Goal: Task Accomplishment & Management: Use online tool/utility

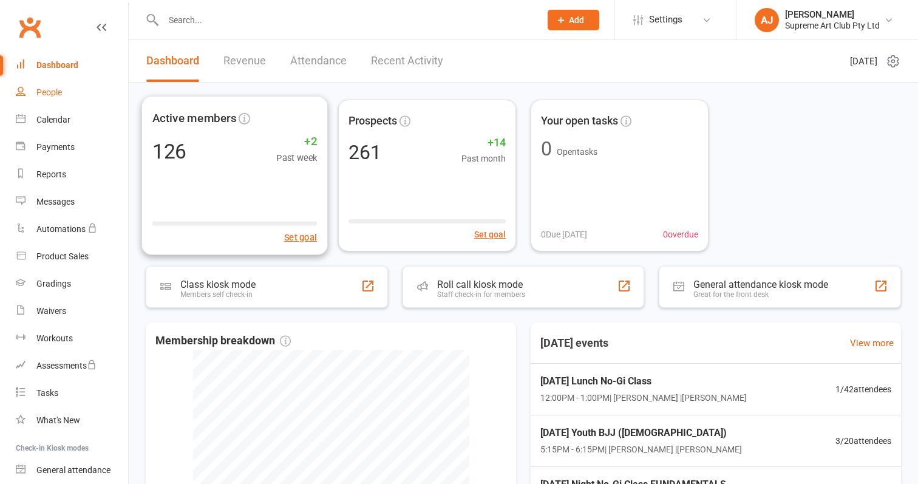
drag, startPoint x: 0, startPoint y: 0, endPoint x: 60, endPoint y: 94, distance: 110.8
click at [60, 94] on div "People" at bounding box center [49, 92] width 26 height 10
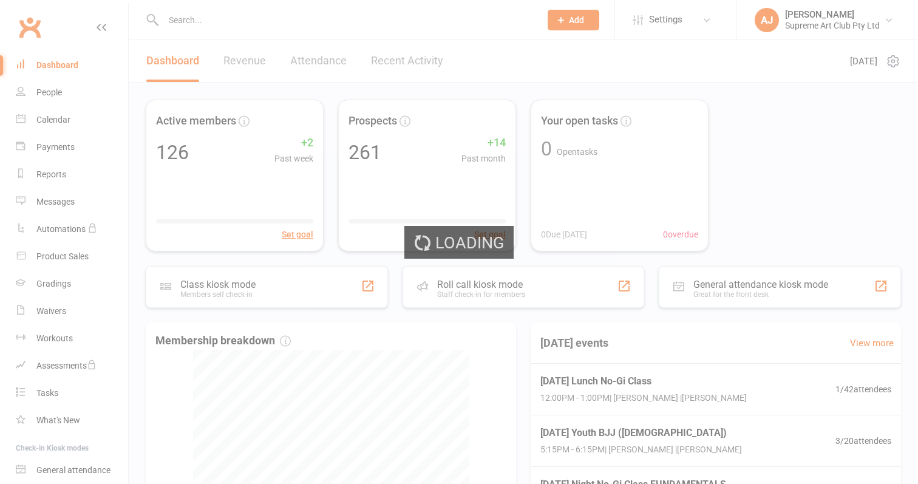
select select "100"
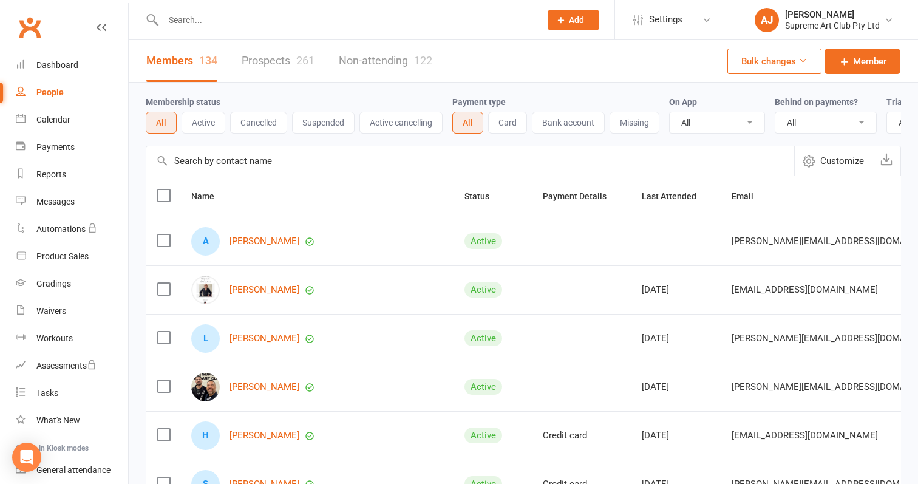
click at [276, 58] on link "Prospects 261" at bounding box center [278, 61] width 73 height 42
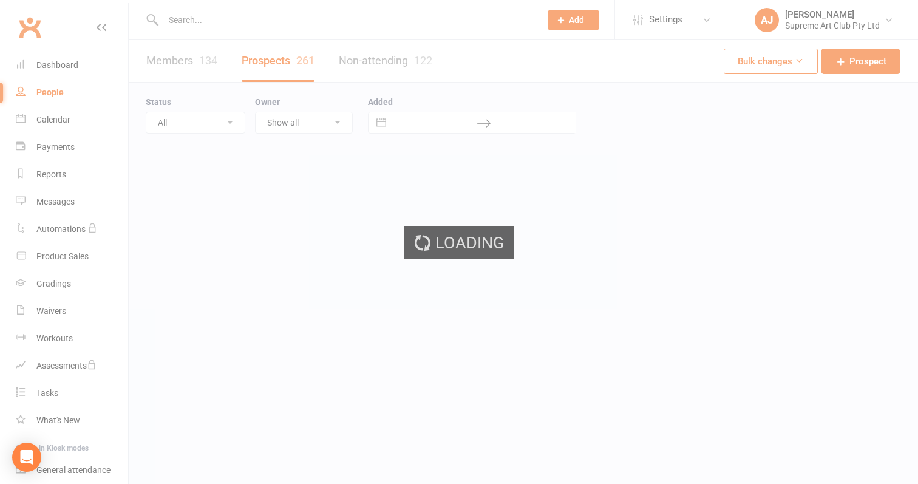
select select "100"
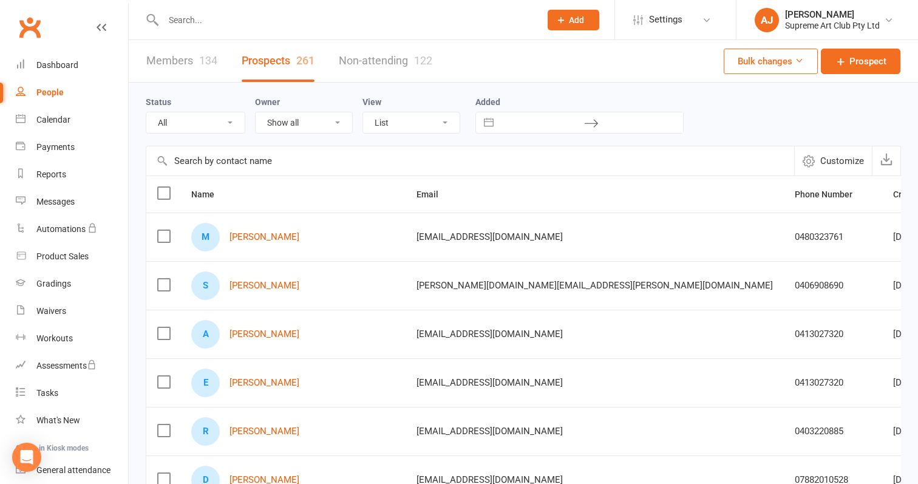
click at [422, 237] on span "[EMAIL_ADDRESS][DOMAIN_NAME]" at bounding box center [490, 236] width 146 height 23
click at [425, 219] on span "[EMAIL_ADDRESS][DOMAIN_NAME]" at bounding box center [420, 218] width 117 height 12
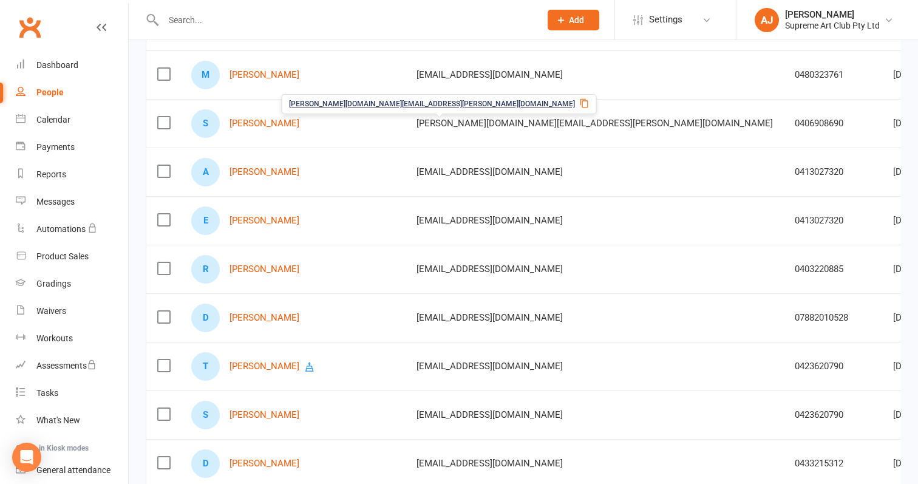
scroll to position [163, 0]
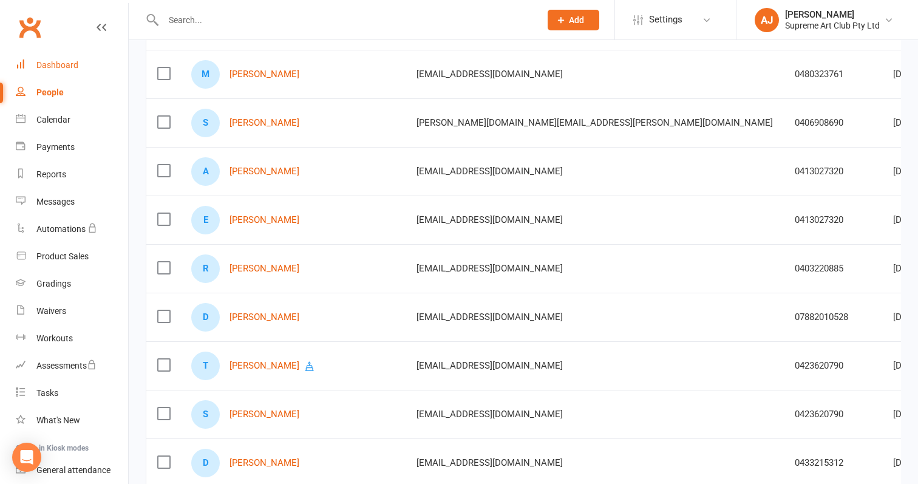
click at [58, 63] on div "Dashboard" at bounding box center [57, 65] width 42 height 10
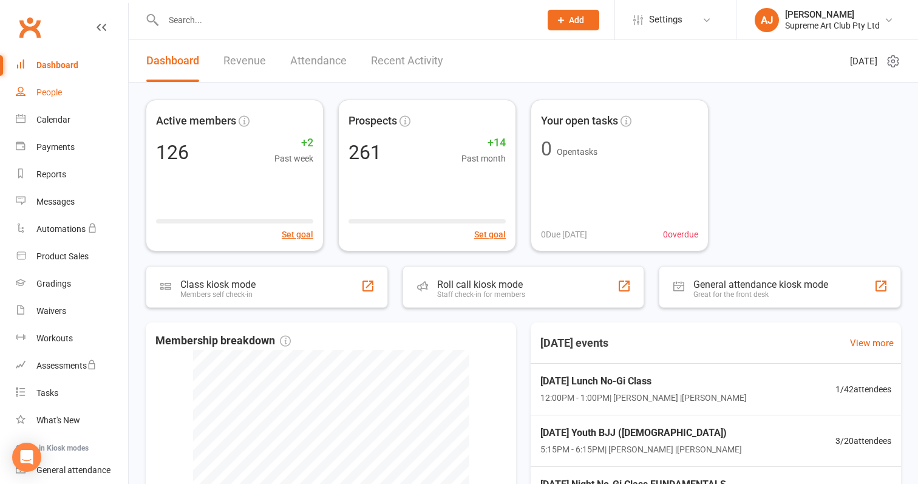
click at [44, 91] on div "People" at bounding box center [49, 92] width 26 height 10
select select "100"
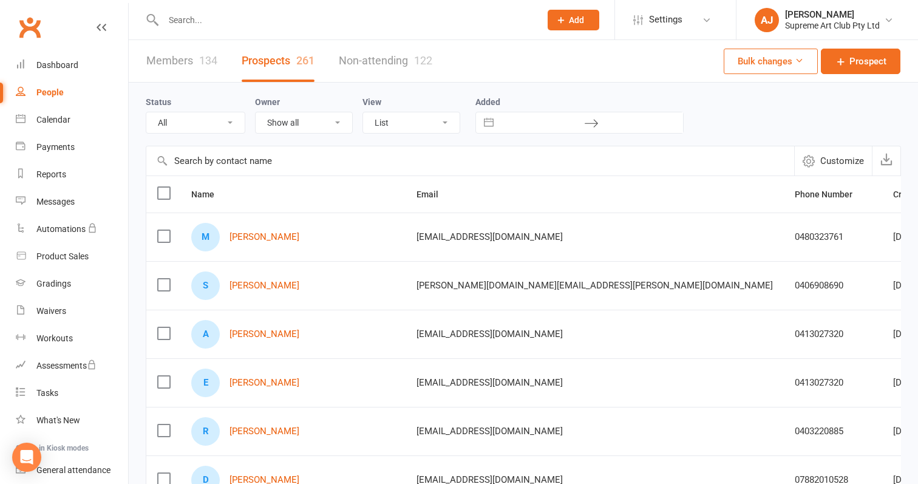
click at [177, 65] on link "Members 134" at bounding box center [181, 61] width 71 height 42
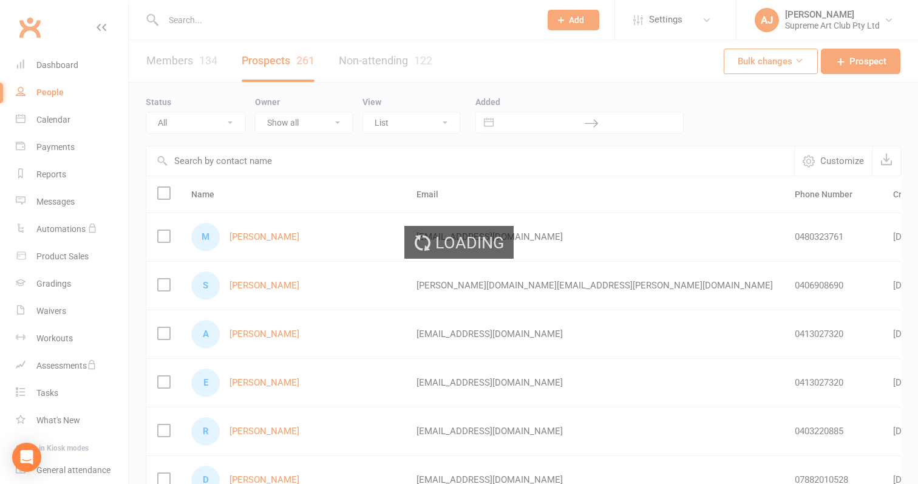
select select "100"
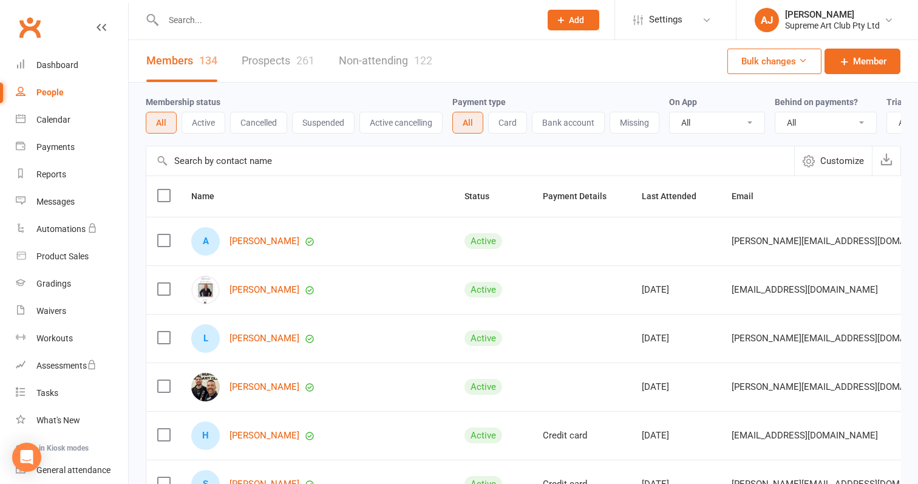
click at [247, 165] on input "text" at bounding box center [470, 160] width 648 height 29
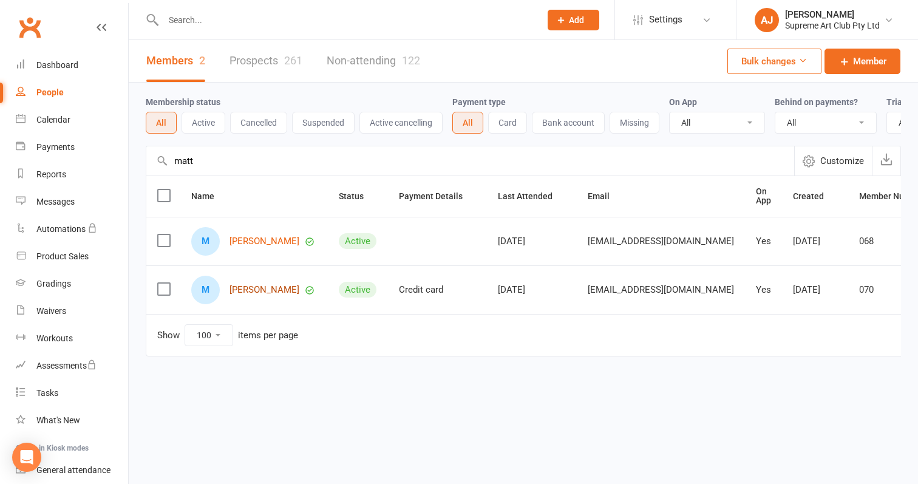
type input "matt"
click at [259, 287] on link "[PERSON_NAME]" at bounding box center [265, 290] width 70 height 10
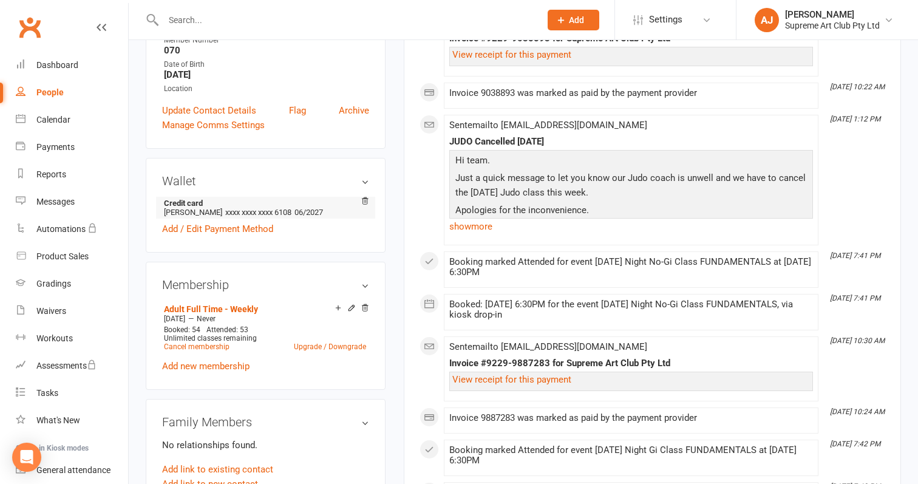
scroll to position [251, 0]
click at [44, 99] on link "People" at bounding box center [72, 92] width 112 height 27
select select "100"
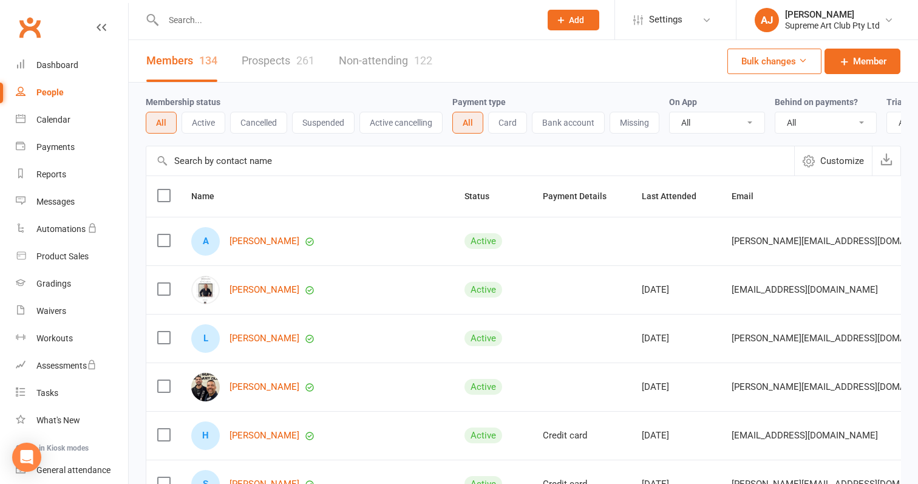
click at [241, 163] on input "text" at bounding box center [470, 160] width 648 height 29
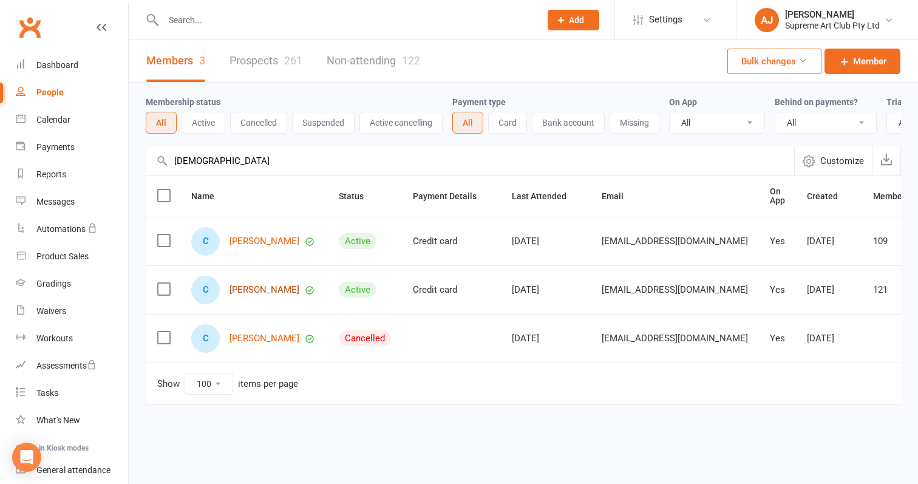
type input "[DEMOGRAPHIC_DATA]"
click at [262, 290] on link "[PERSON_NAME]" at bounding box center [265, 290] width 70 height 10
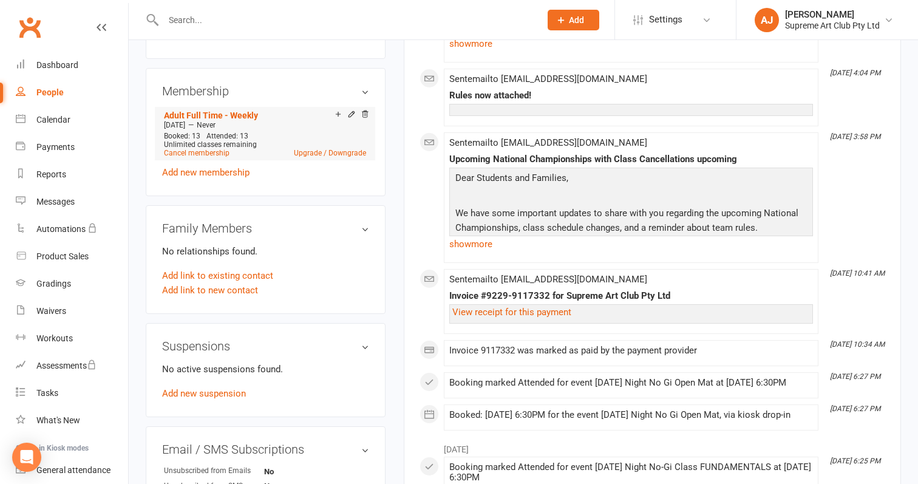
scroll to position [445, 0]
click at [220, 395] on link "Add new suspension" at bounding box center [204, 392] width 84 height 11
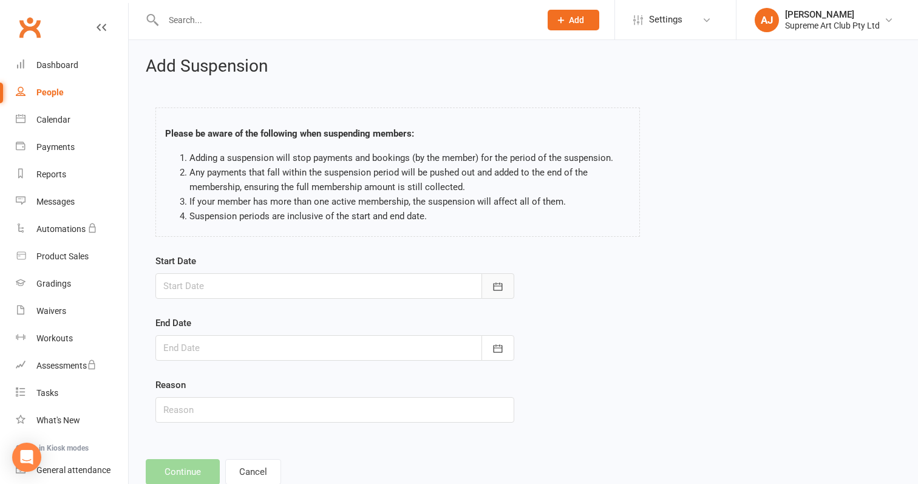
click at [499, 288] on icon "button" at bounding box center [498, 287] width 12 height 12
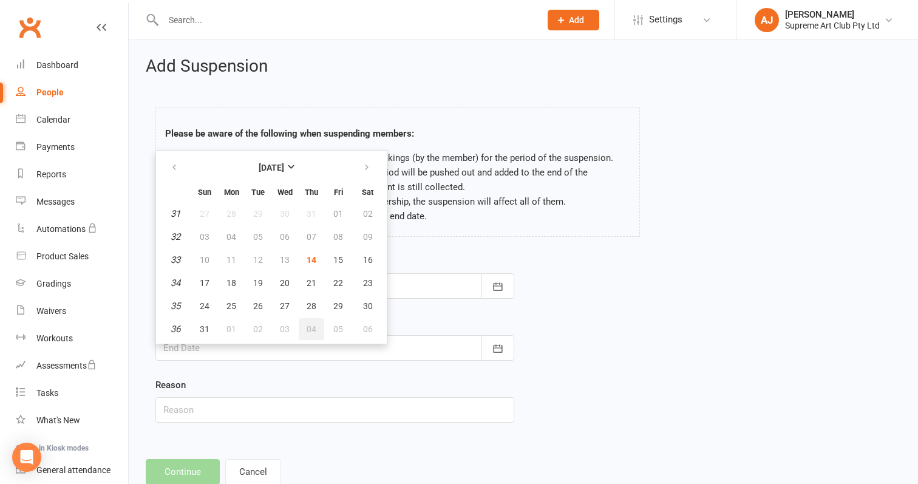
click at [310, 322] on button "04" at bounding box center [312, 329] width 26 height 22
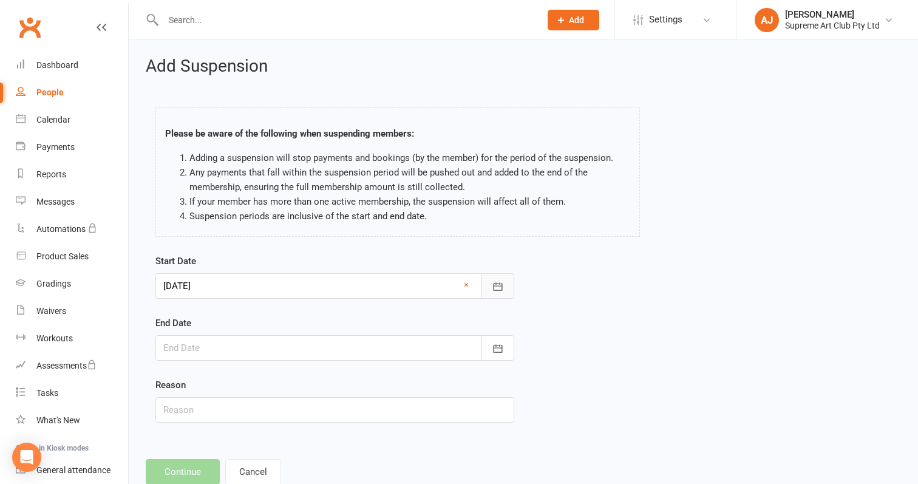
click at [501, 283] on icon "button" at bounding box center [498, 286] width 9 height 8
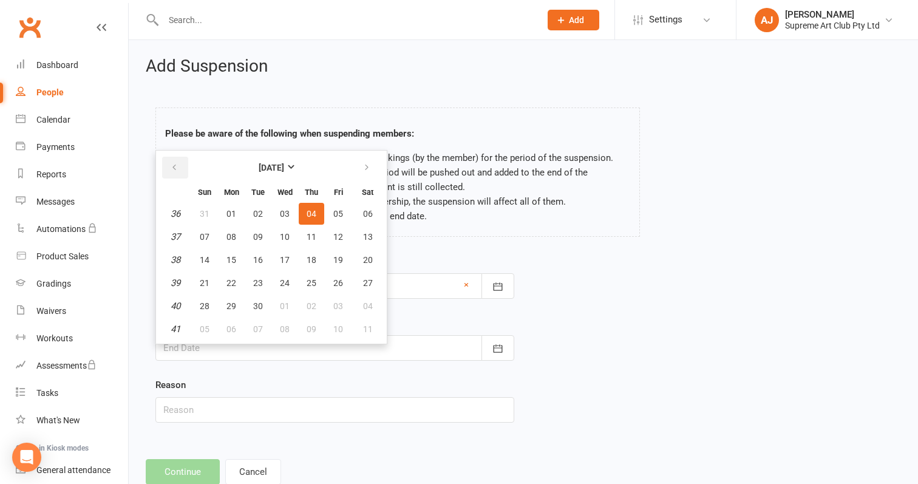
click at [179, 166] on button "button" at bounding box center [175, 168] width 26 height 22
click at [336, 257] on span "15" at bounding box center [338, 260] width 10 height 10
type input "[DATE]"
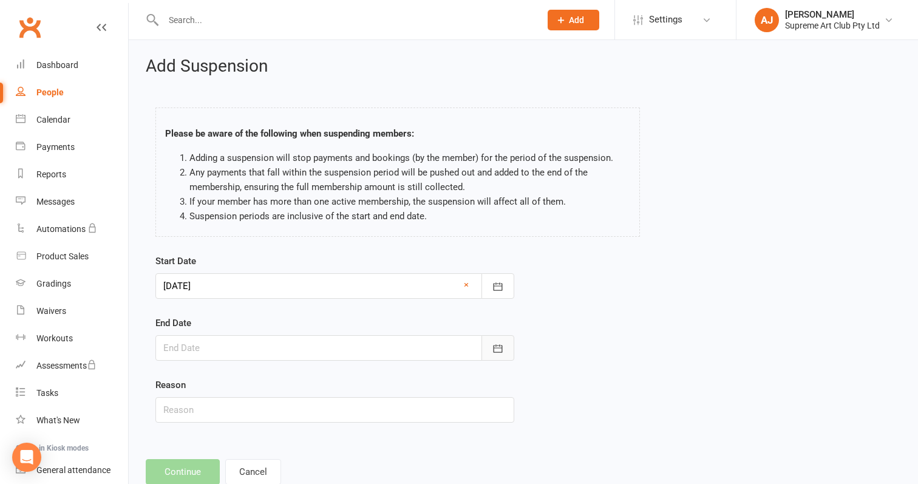
click at [503, 346] on icon "button" at bounding box center [498, 348] width 12 height 12
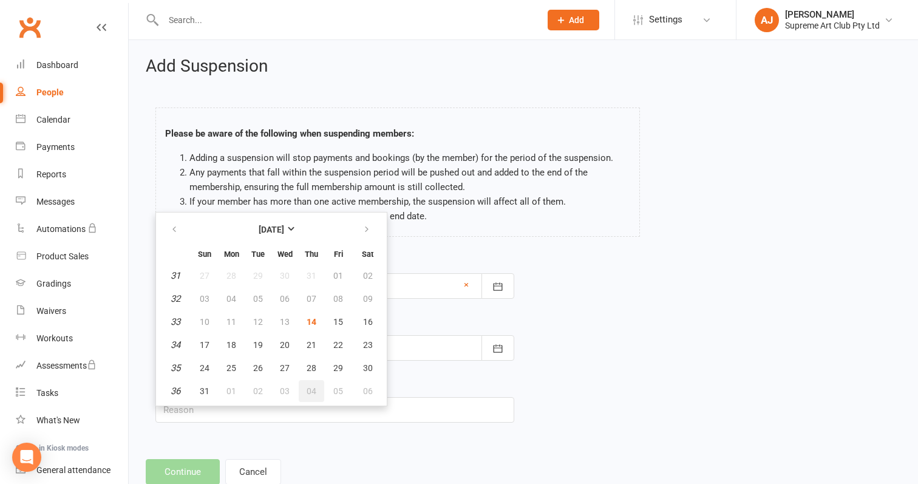
click at [313, 386] on span "04" at bounding box center [312, 391] width 10 height 10
type input "[DATE]"
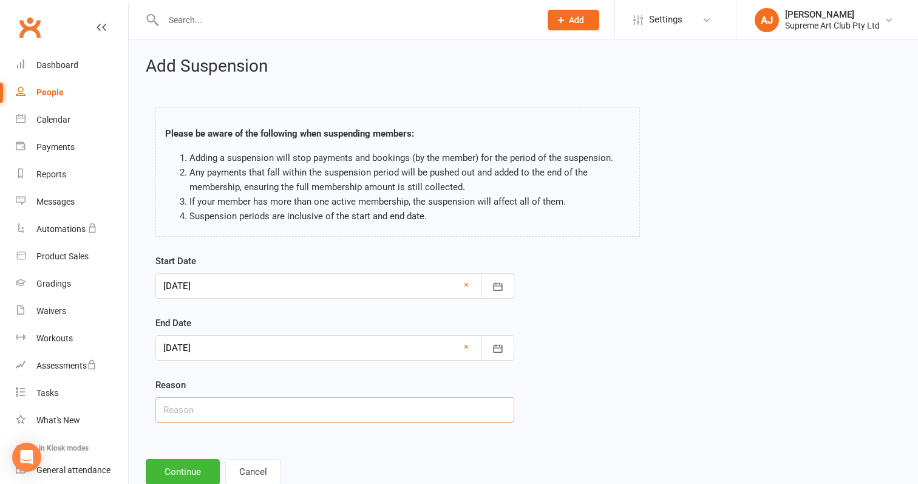
click at [250, 406] on input "text" at bounding box center [334, 410] width 359 height 26
type input "i"
type input "medical"
click at [205, 467] on button "Continue" at bounding box center [183, 472] width 74 height 26
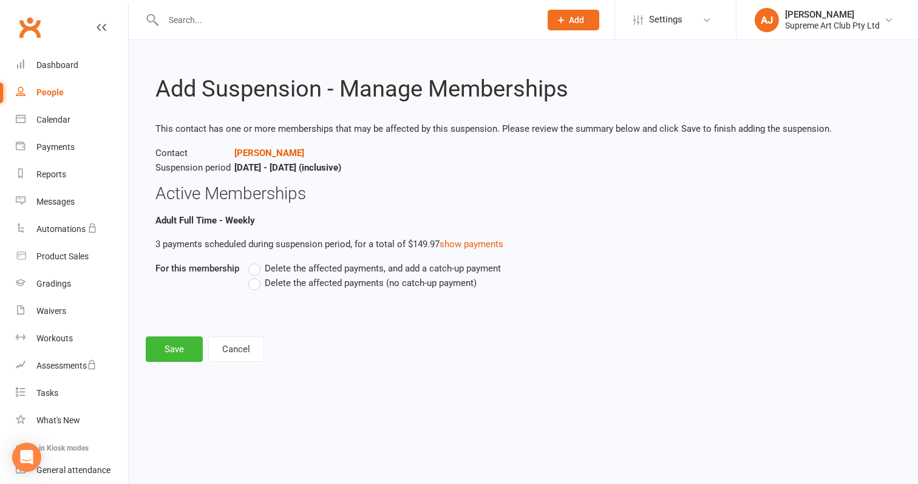
click at [253, 280] on label "Delete the affected payments (no catch-up payment)" at bounding box center [362, 283] width 228 height 15
click at [253, 276] on input "Delete the affected payments (no catch-up payment)" at bounding box center [252, 276] width 8 height 0
click at [185, 350] on button "Save" at bounding box center [174, 349] width 57 height 26
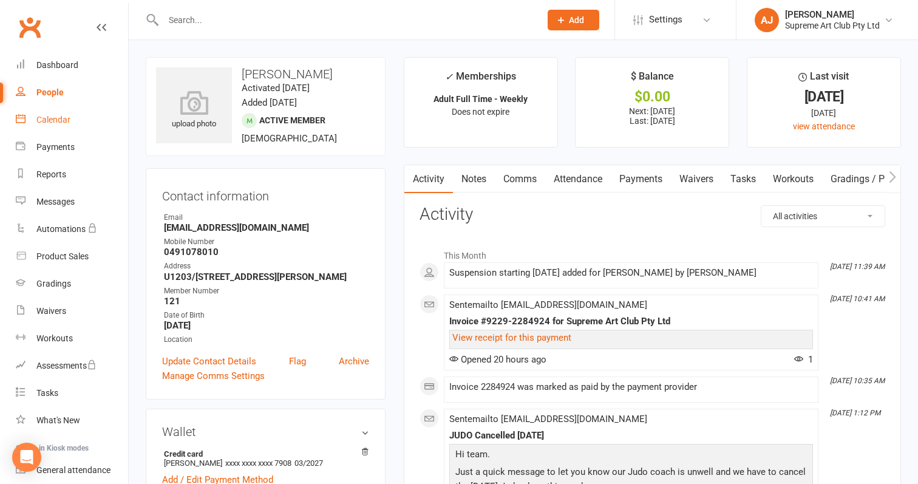
click at [49, 121] on div "Calendar" at bounding box center [53, 120] width 34 height 10
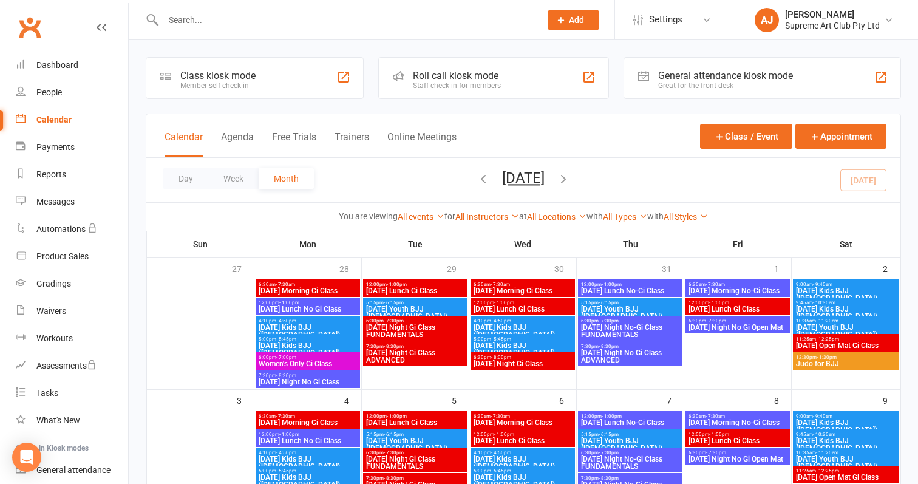
click at [570, 181] on icon "button" at bounding box center [563, 178] width 13 height 13
click at [262, 299] on div "12:00pm - 1:00pm [DATE] Lunch No Gi Class" at bounding box center [308, 307] width 104 height 18
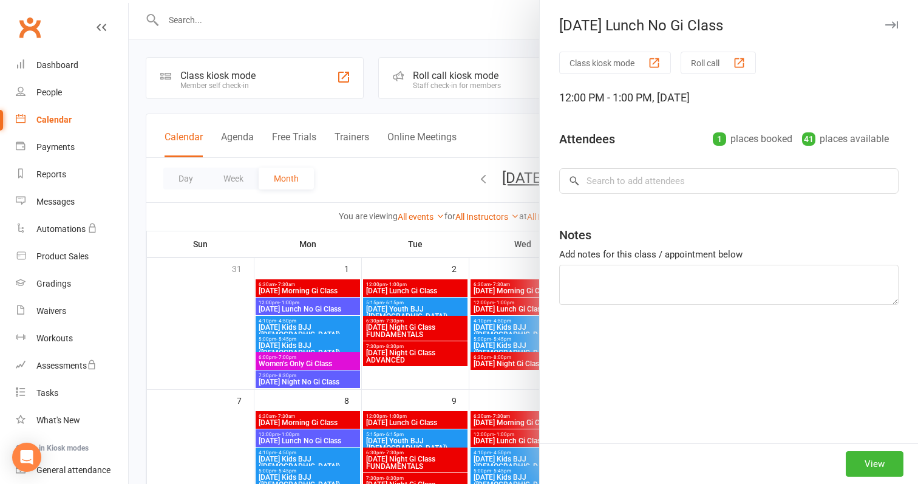
click at [231, 296] on div at bounding box center [523, 242] width 789 height 484
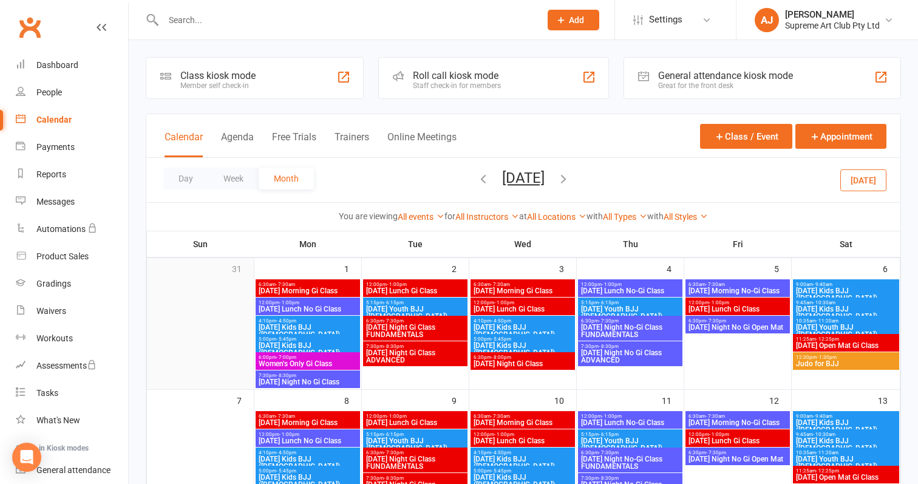
click at [203, 317] on div at bounding box center [200, 333] width 104 height 109
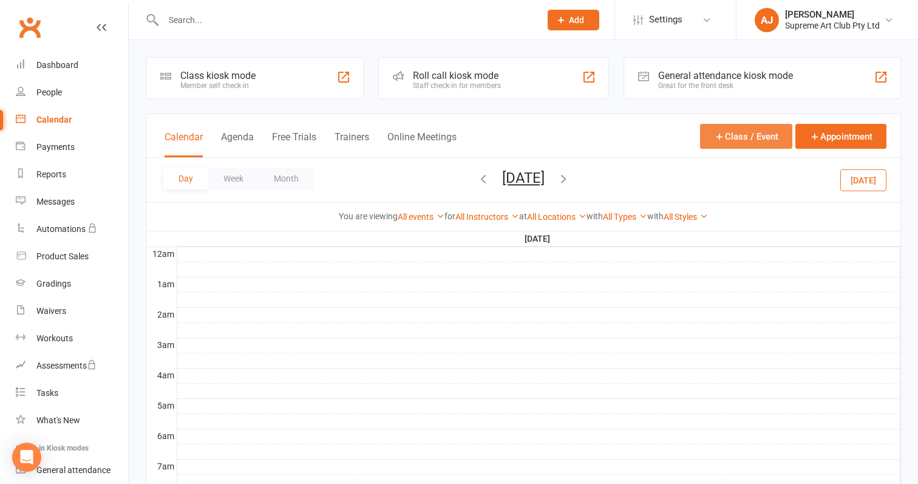
click at [740, 135] on button "Class / Event" at bounding box center [746, 136] width 92 height 25
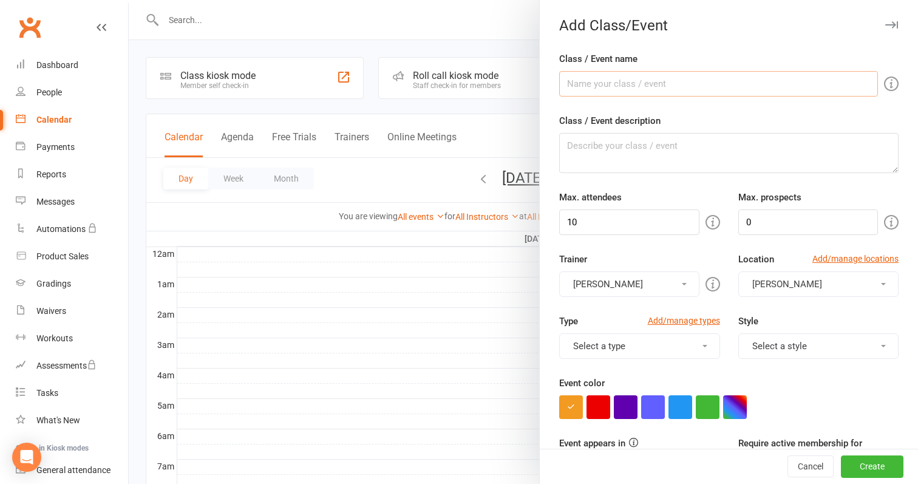
click at [653, 92] on input "Class / Event name" at bounding box center [718, 84] width 319 height 26
type input "Victorian BJJ League"
click at [658, 155] on textarea "Class / Event description" at bounding box center [728, 153] width 339 height 40
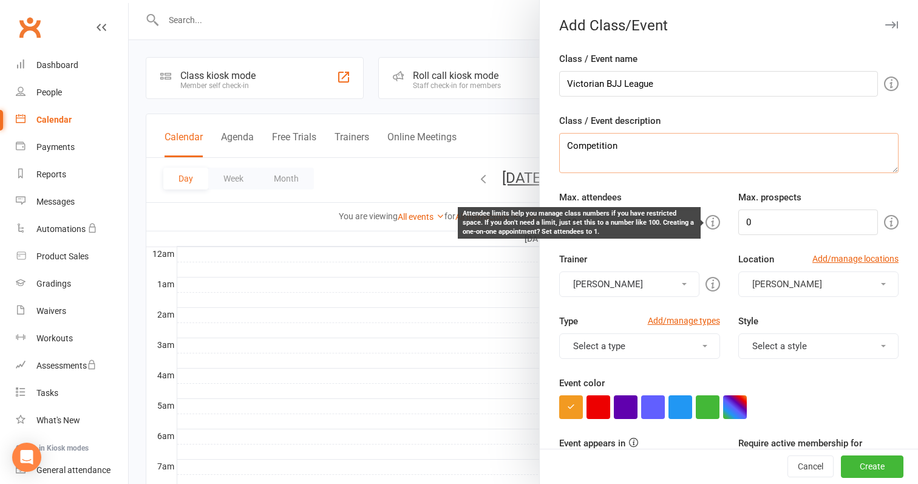
type textarea "Competition"
click at [680, 222] on div "Attendee limits help you manage class numbers if you have restricted space. If …" at bounding box center [579, 223] width 233 height 28
click at [707, 220] on icon at bounding box center [713, 222] width 15 height 15
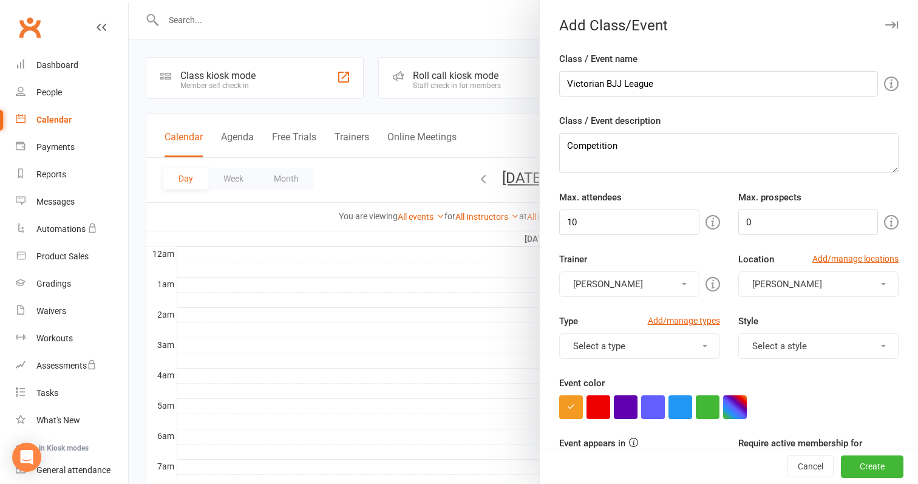
click at [637, 228] on input "10" at bounding box center [629, 223] width 140 height 26
click at [627, 222] on input "10" at bounding box center [629, 223] width 140 height 26
type input "1"
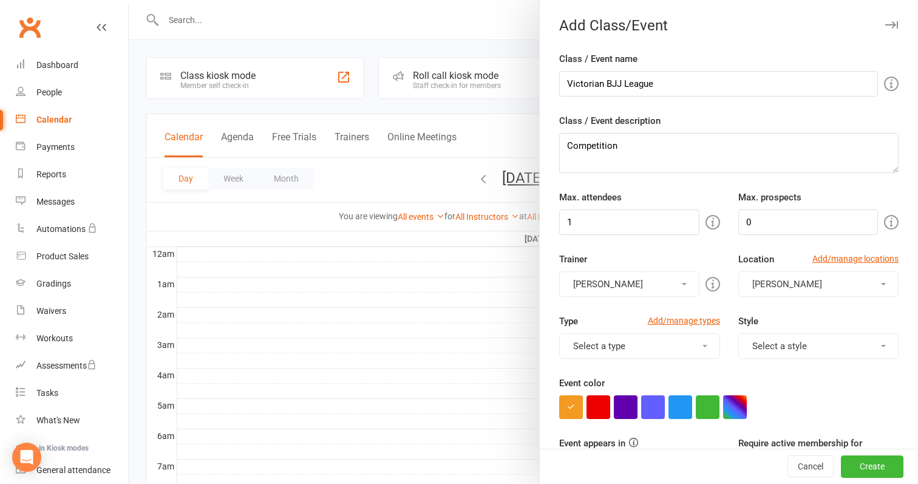
click at [655, 279] on button "[PERSON_NAME]" at bounding box center [629, 284] width 140 height 26
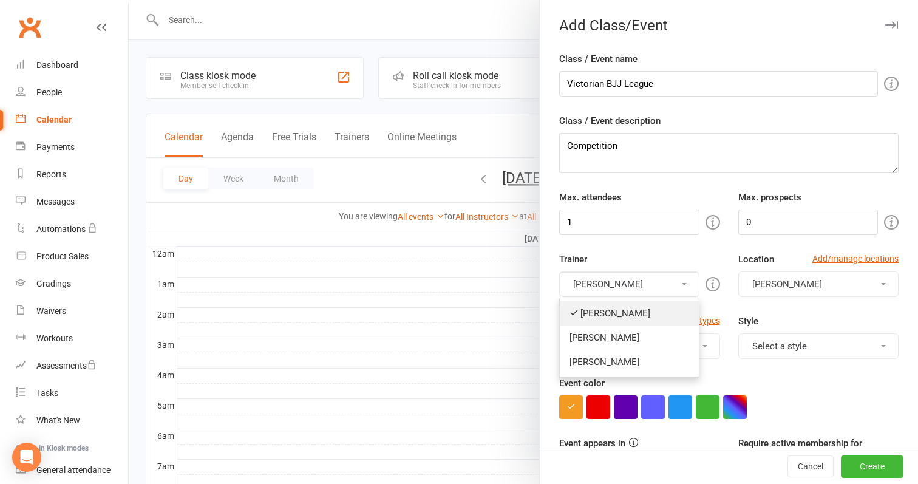
click at [603, 320] on link "[PERSON_NAME]" at bounding box center [629, 313] width 139 height 24
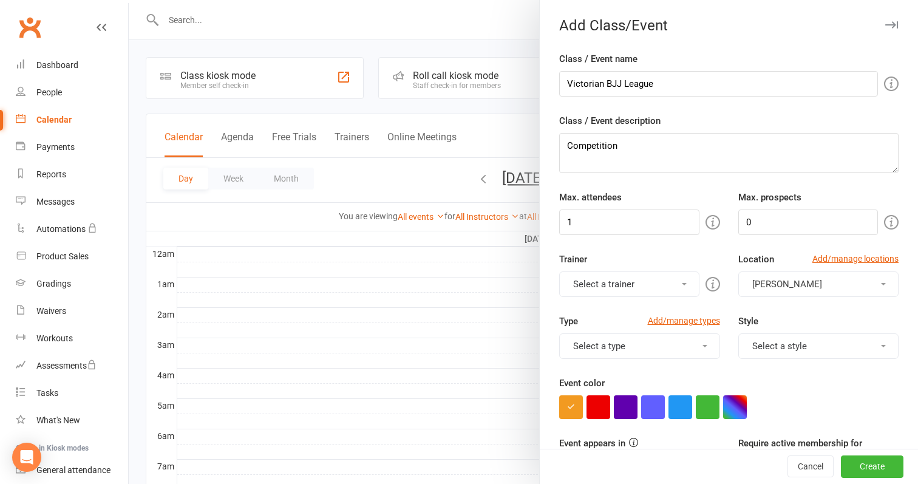
click at [659, 284] on button "Select a trainer" at bounding box center [629, 284] width 140 height 26
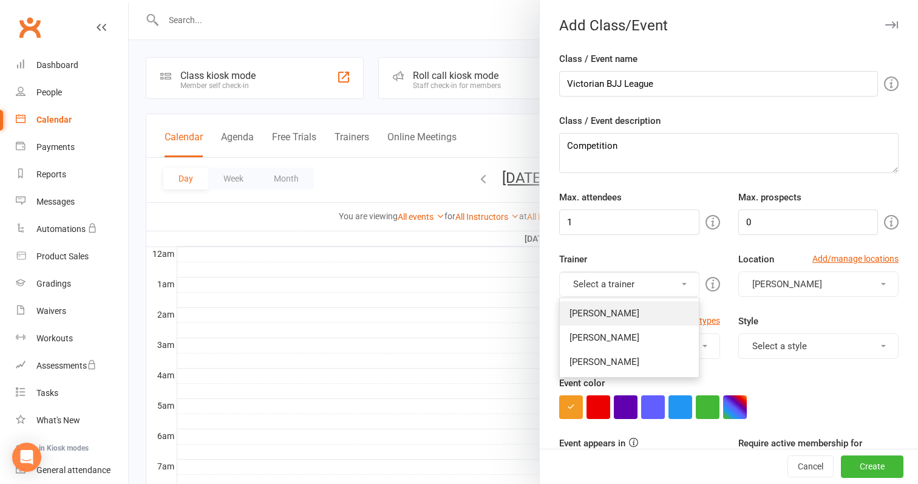
click at [622, 310] on link "[PERSON_NAME]" at bounding box center [629, 313] width 139 height 24
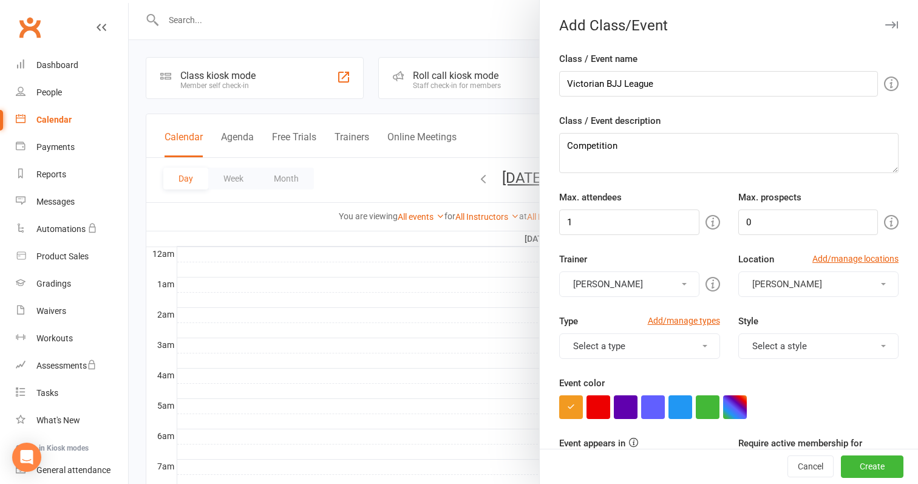
click at [661, 286] on button "[PERSON_NAME]" at bounding box center [629, 284] width 140 height 26
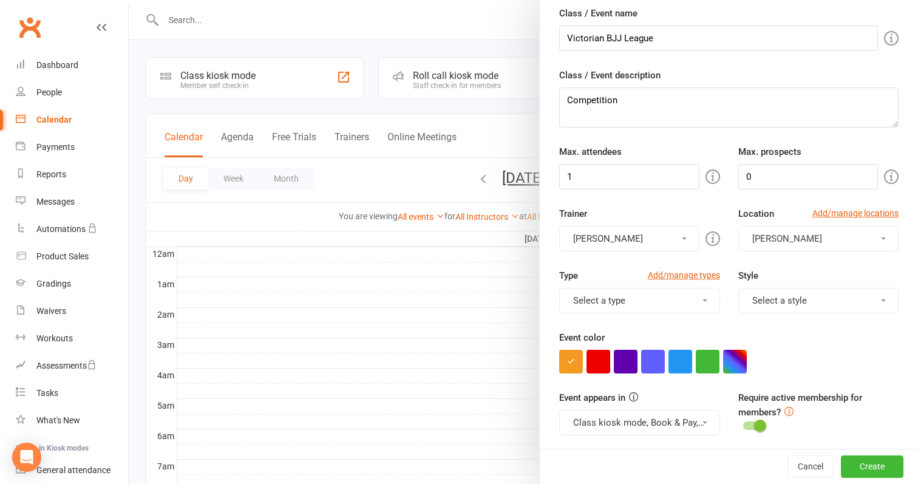
scroll to position [53, 0]
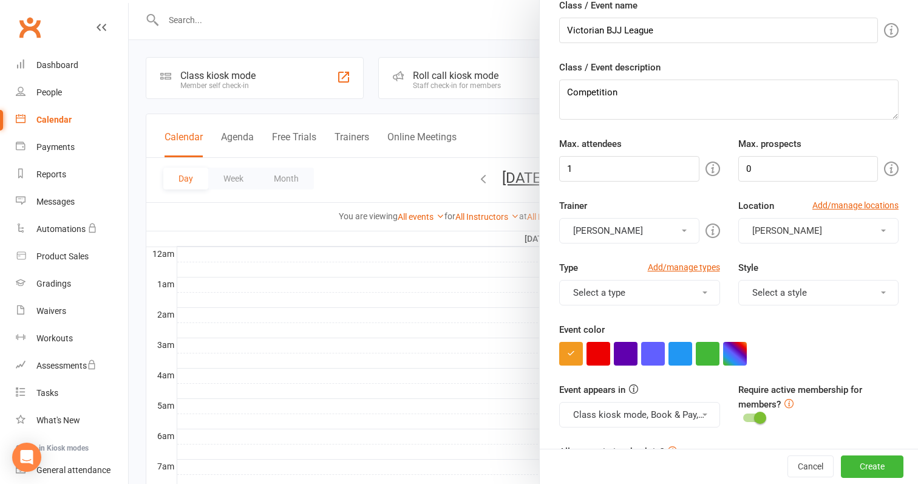
click at [696, 298] on button "Select a type" at bounding box center [639, 293] width 161 height 26
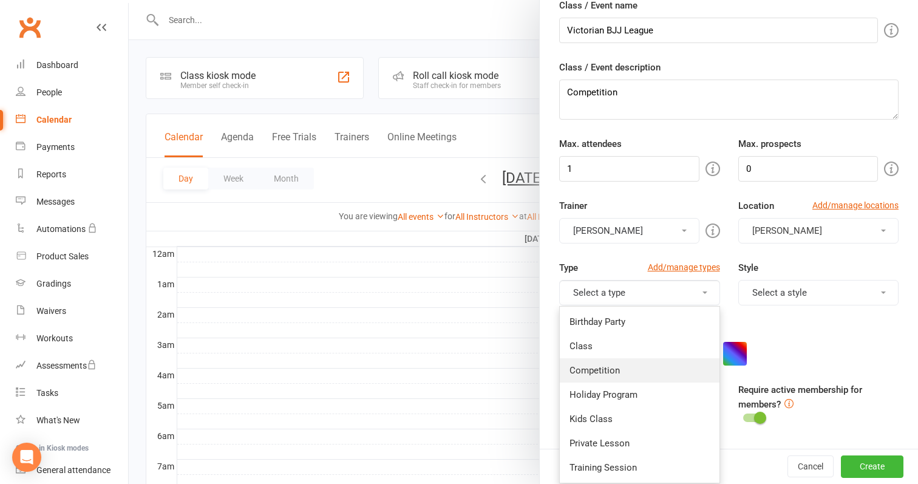
click at [608, 375] on link "Competition" at bounding box center [640, 370] width 160 height 24
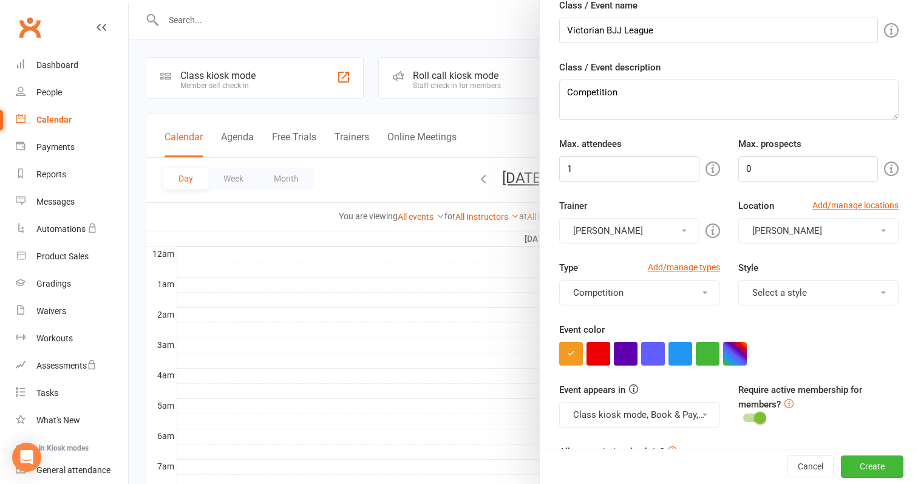
click at [840, 298] on button "Select a style" at bounding box center [818, 293] width 161 height 26
click at [837, 259] on div "Trainer [PERSON_NAME] [PERSON_NAME] [PERSON_NAME] [PERSON_NAME] Location Add/ma…" at bounding box center [729, 230] width 358 height 62
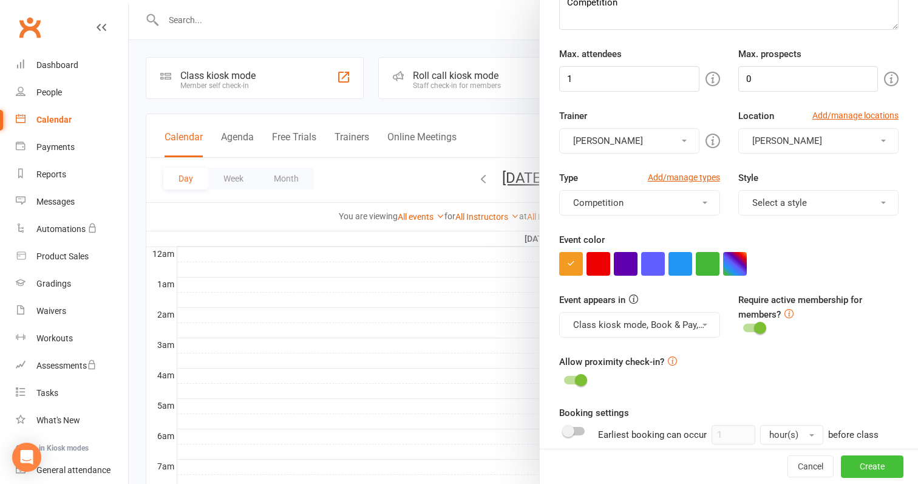
click at [865, 463] on button "Create" at bounding box center [872, 467] width 63 height 22
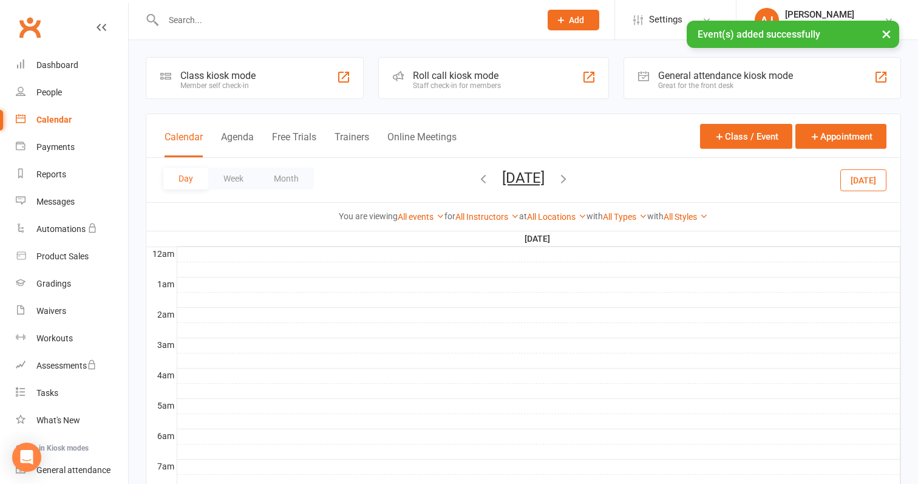
scroll to position [0, 0]
click at [181, 136] on button "Calendar" at bounding box center [184, 144] width 38 height 26
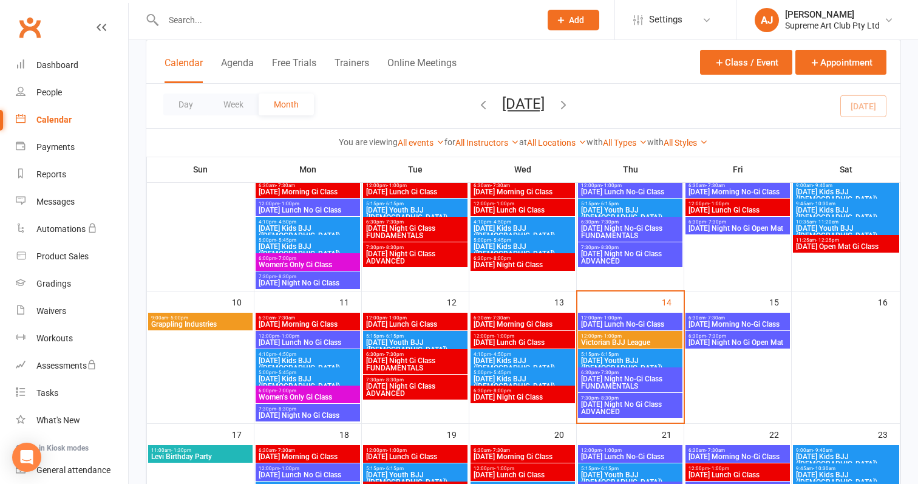
scroll to position [231, 0]
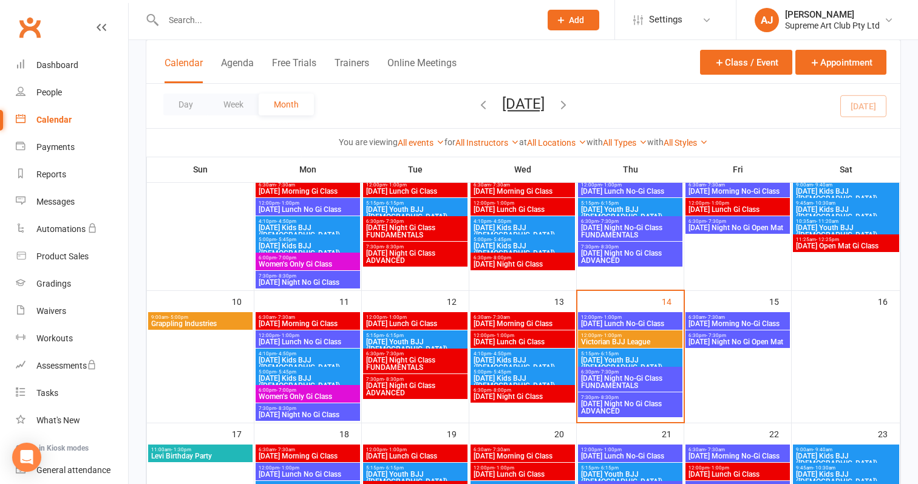
click at [652, 340] on span "Victorian BJJ League" at bounding box center [631, 341] width 100 height 7
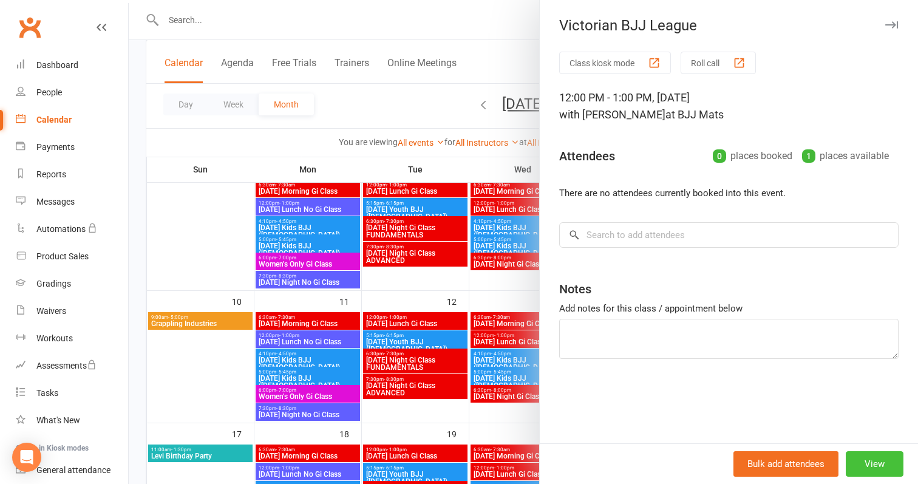
click at [870, 459] on button "View" at bounding box center [875, 464] width 58 height 26
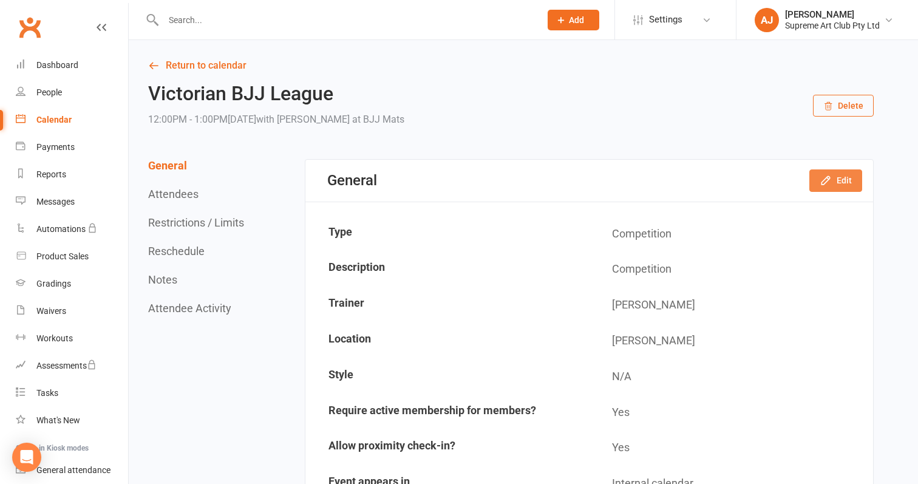
click at [842, 178] on button "Edit" at bounding box center [835, 180] width 53 height 22
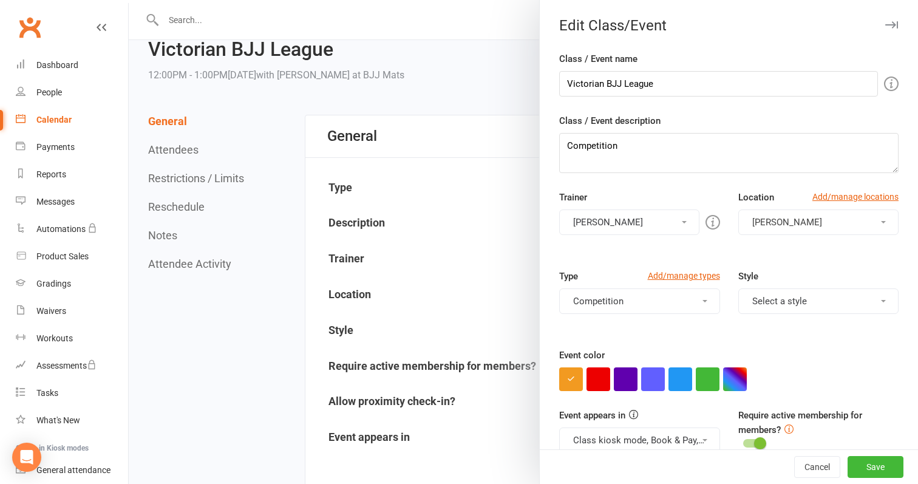
click at [432, 151] on div at bounding box center [523, 242] width 789 height 484
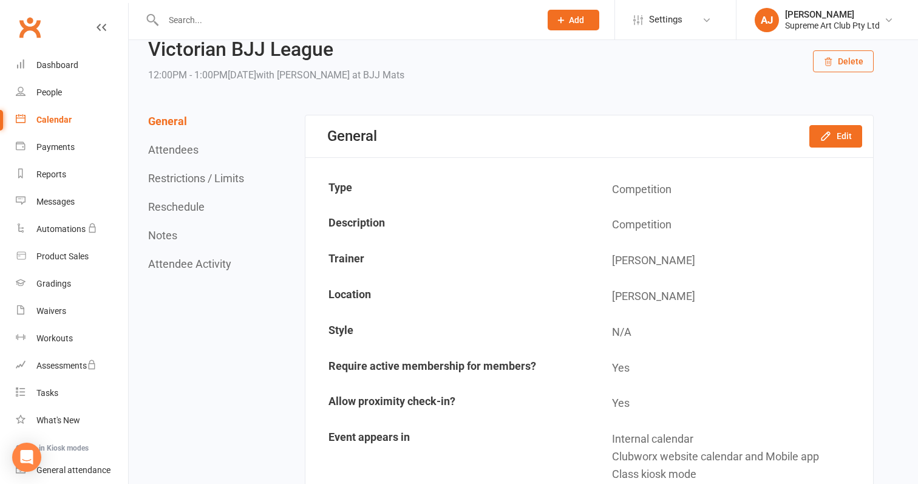
click at [176, 206] on button "Reschedule" at bounding box center [176, 206] width 56 height 13
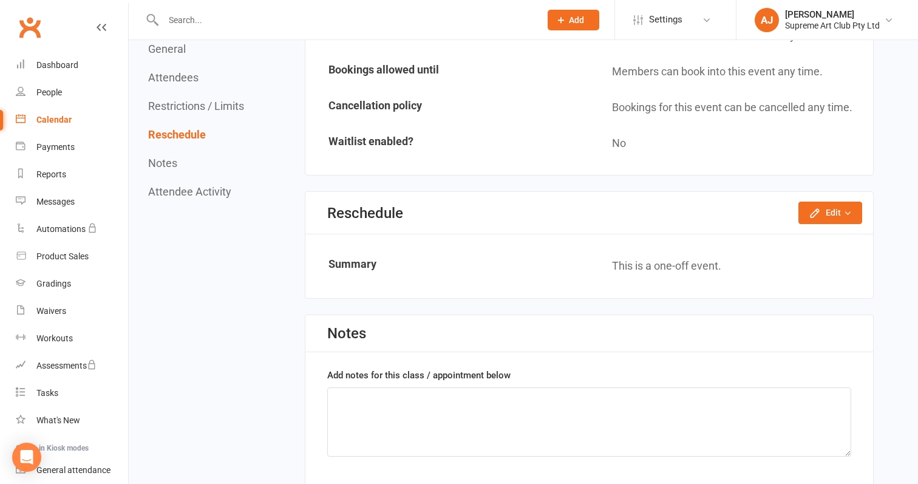
scroll to position [949, 0]
click at [812, 206] on icon "button" at bounding box center [815, 212] width 12 height 12
click at [800, 228] on link "Reschedule this event only" at bounding box center [798, 240] width 128 height 24
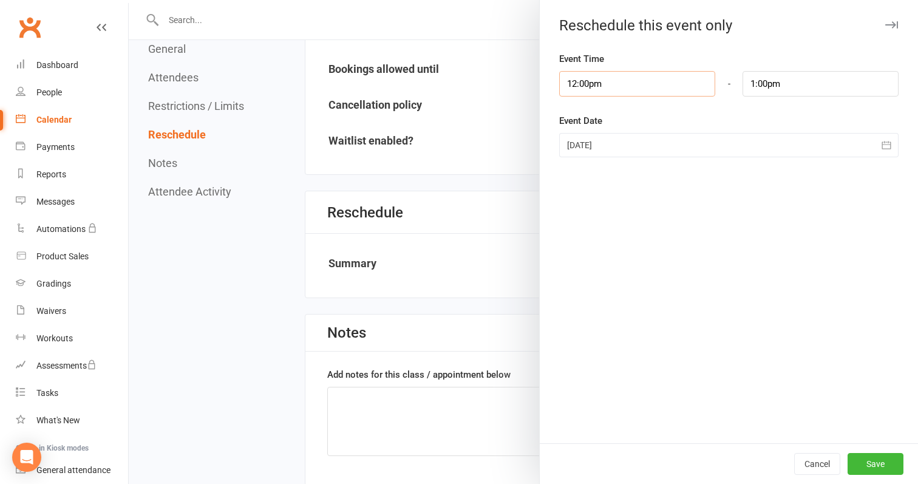
click at [624, 87] on input "12:00pm" at bounding box center [637, 84] width 156 height 26
click at [669, 112] on div "Event Time 12:00pm 12:00am 12:15am 12:30am 12:45am 1:00am 1:15am 1:30am 1:45am …" at bounding box center [729, 248] width 378 height 392
click at [619, 144] on div at bounding box center [728, 145] width 339 height 24
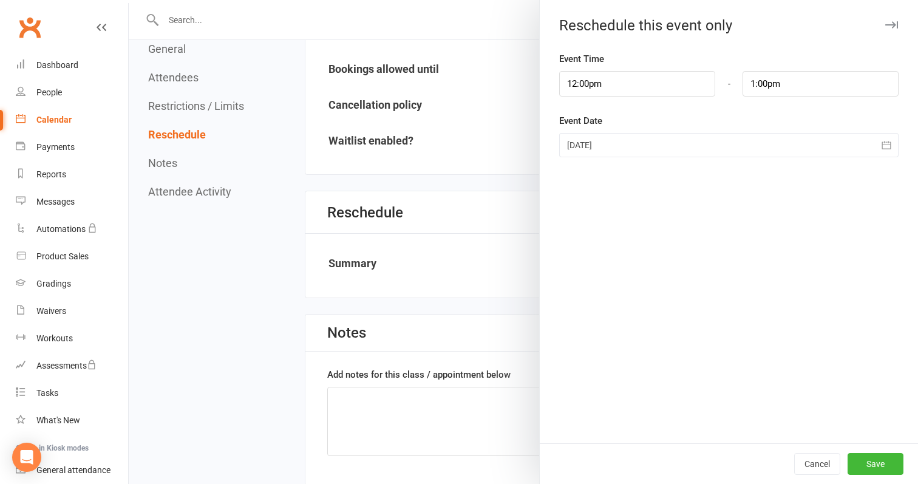
click at [619, 144] on div at bounding box center [728, 145] width 339 height 24
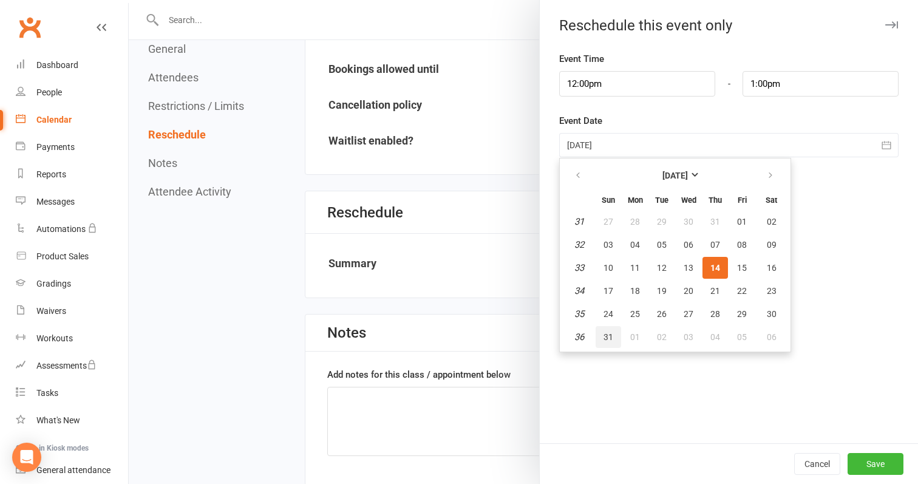
click at [604, 338] on span "31" at bounding box center [609, 337] width 10 height 10
type input "[DATE]"
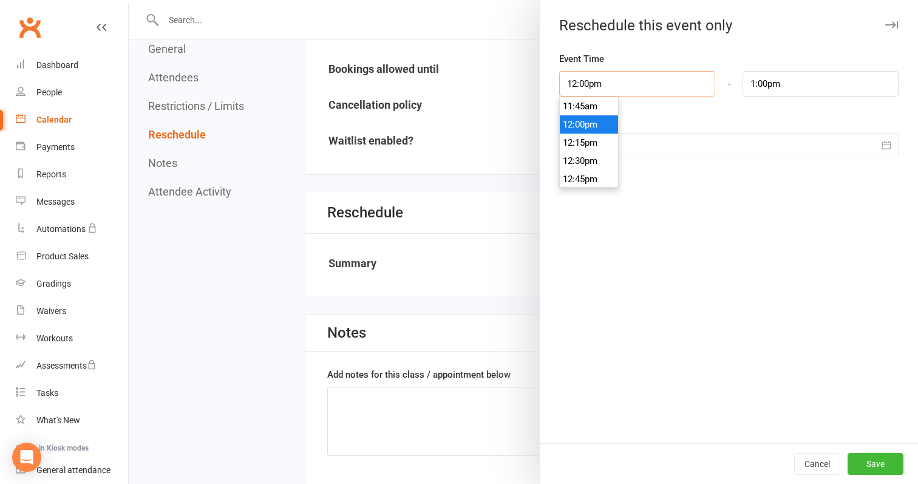
click at [649, 80] on input "12:00pm" at bounding box center [637, 84] width 156 height 26
type input "9"
type input "10:00am"
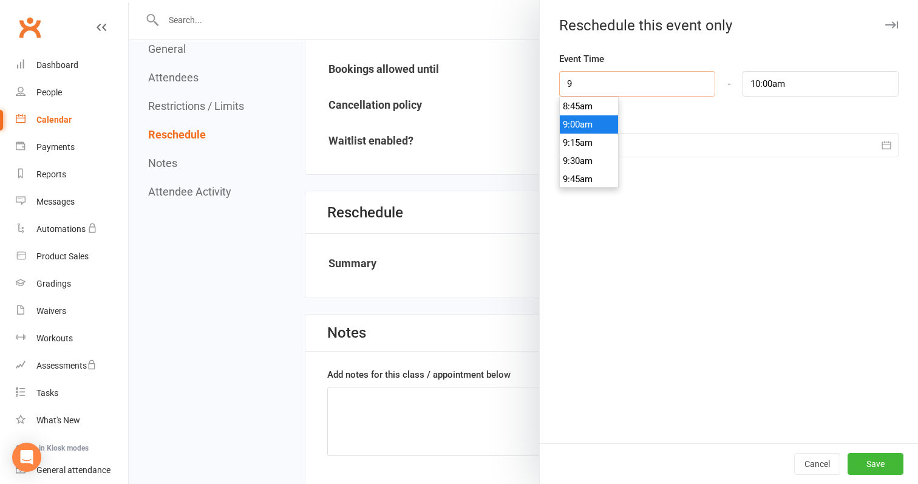
type input "90"
type input "7:00pm"
type input "900"
type input "10:00am"
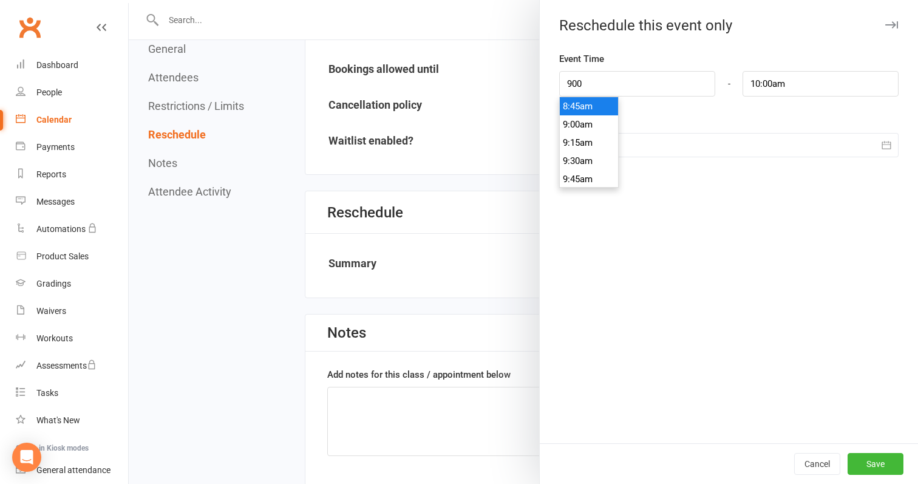
type input "8:45am"
type input "9:45am"
click at [590, 114] on li "8:45am" at bounding box center [589, 106] width 58 height 18
click at [616, 95] on input "8:45am" at bounding box center [637, 84] width 156 height 26
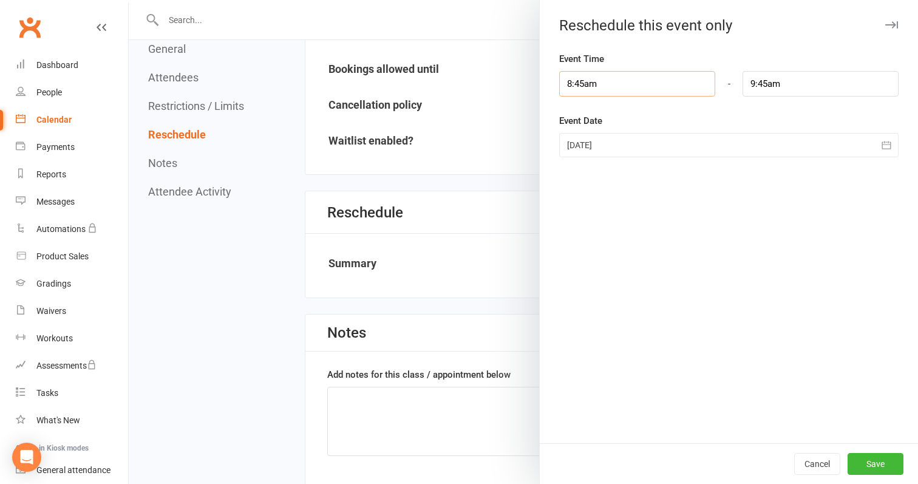
click at [616, 95] on input "8:45am" at bounding box center [637, 84] width 156 height 26
type input "9"
type input "10:00am"
type input "9:00am"
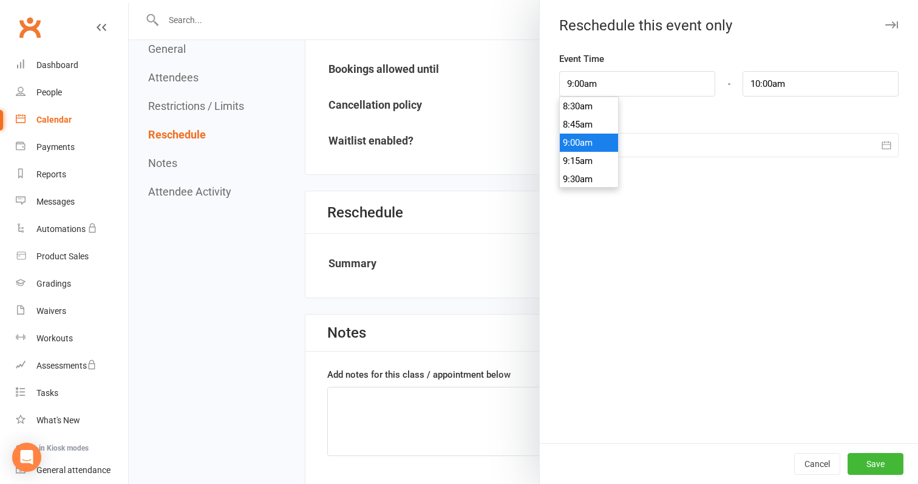
click at [585, 141] on li "9:00am" at bounding box center [589, 143] width 58 height 18
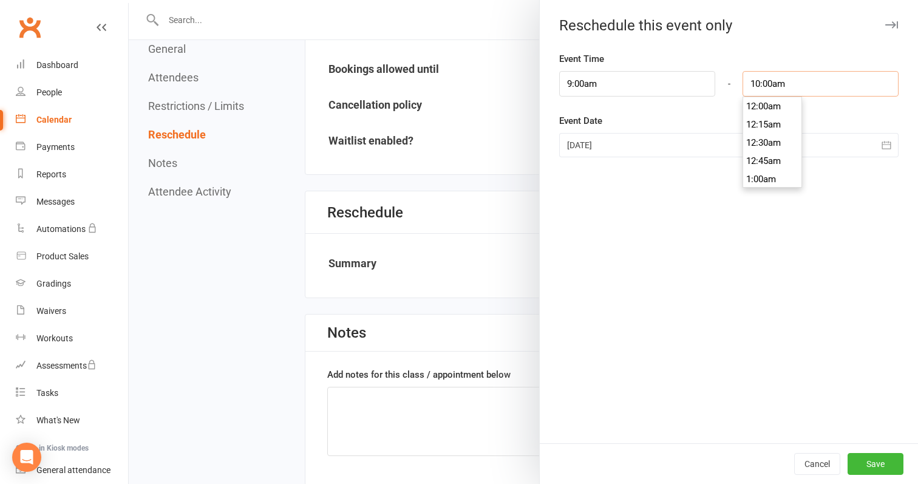
click at [807, 86] on input "10:00am" at bounding box center [821, 84] width 156 height 26
type input "4:00pm"
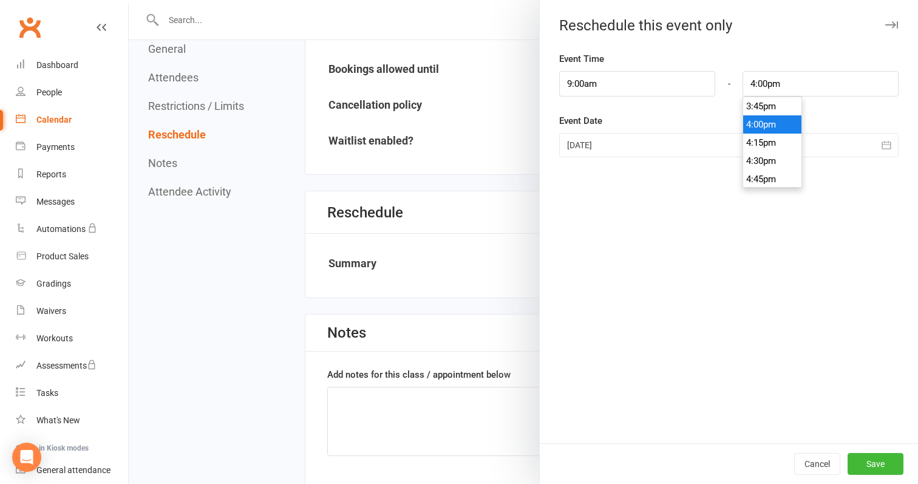
click at [775, 127] on li "4:00pm" at bounding box center [772, 124] width 58 height 18
click at [786, 264] on div "Event Time 9:00am 12:00am 12:15am 12:30am 12:45am 1:00am 1:15am 1:30am 1:45am 2…" at bounding box center [729, 248] width 378 height 392
click at [885, 463] on button "Save" at bounding box center [876, 464] width 56 height 22
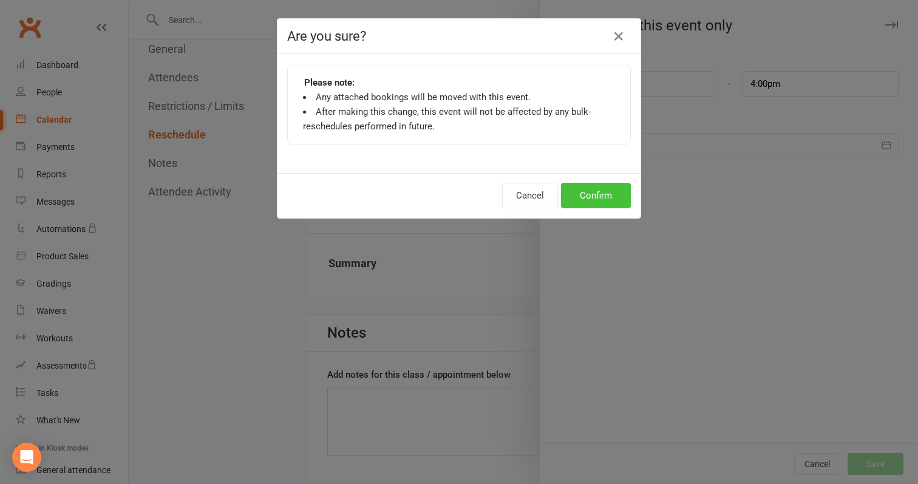
click at [599, 199] on button "Confirm" at bounding box center [596, 196] width 70 height 26
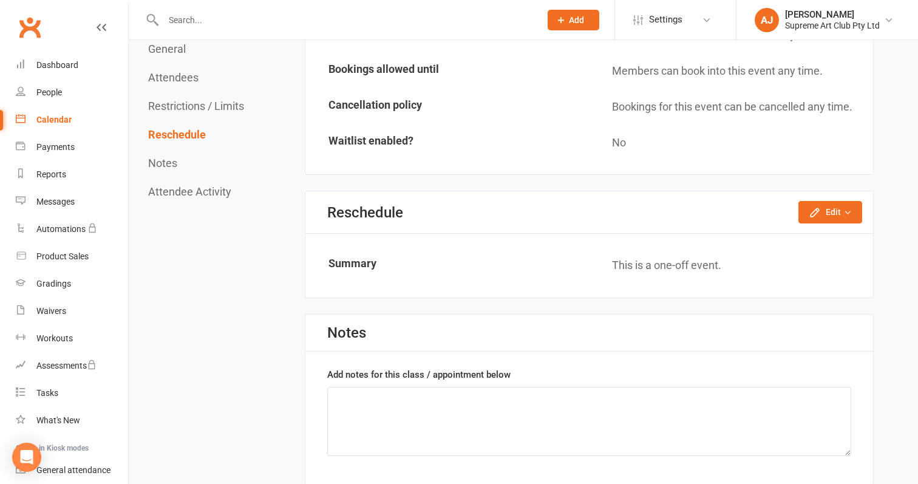
click at [44, 115] on div "Calendar" at bounding box center [53, 120] width 35 height 10
